Goal: Information Seeking & Learning: Learn about a topic

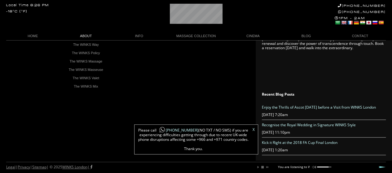
click at [85, 35] on link "ABOUT" at bounding box center [85, 36] width 53 height 8
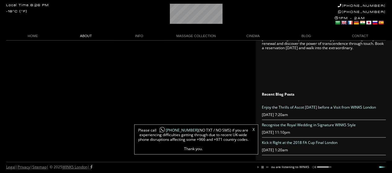
scroll to position [0, 42]
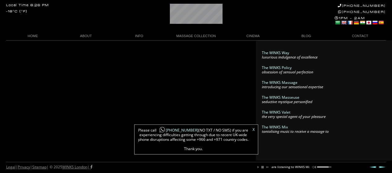
scroll to position [0, 47]
